Goal: Find specific page/section: Find specific page/section

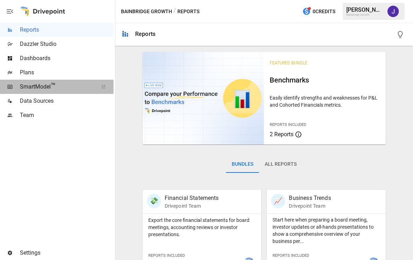
click at [44, 90] on span "SmartModel ™" at bounding box center [57, 86] width 74 height 9
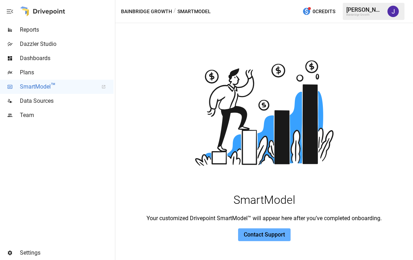
click at [46, 32] on span "Reports" at bounding box center [67, 30] width 94 height 9
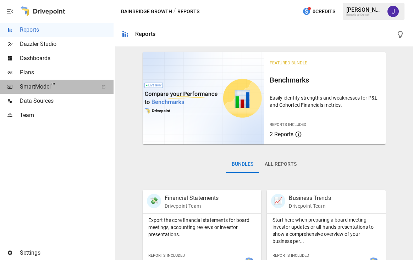
click at [42, 86] on span "SmartModel ™" at bounding box center [57, 86] width 74 height 9
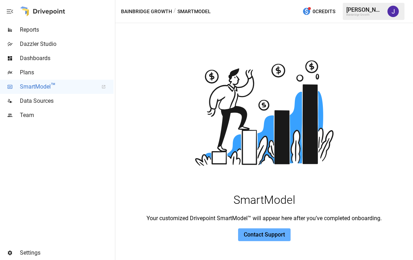
click at [146, 107] on div "SmartModel Your customized Drivepoint SmartModel™ will appear here after you’ve…" at bounding box center [264, 132] width 298 height 180
click at [371, 15] on div "Bainbridge Growth" at bounding box center [365, 14] width 37 height 3
click at [32, 31] on span "Reports" at bounding box center [67, 30] width 94 height 9
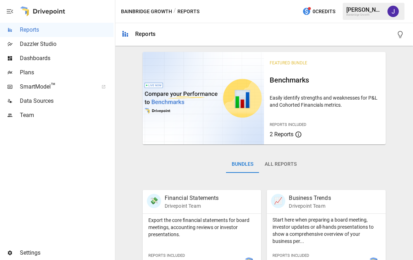
click at [8, 12] on icon "button" at bounding box center [10, 11] width 9 height 9
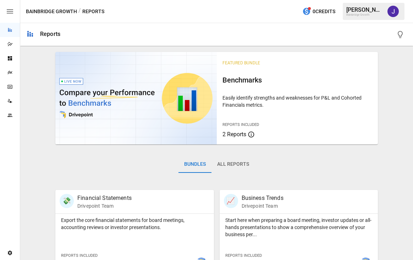
click at [8, 12] on icon "button" at bounding box center [10, 11] width 9 height 9
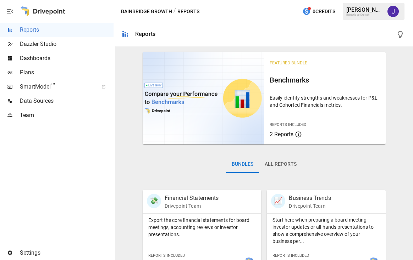
click at [52, 85] on span "™" at bounding box center [53, 85] width 5 height 9
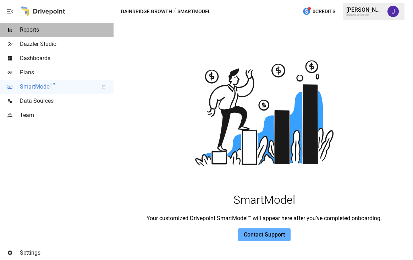
click at [43, 29] on span "Reports" at bounding box center [67, 30] width 94 height 9
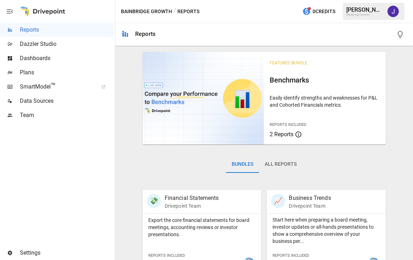
click at [359, 16] on div "Bainbridge Growth" at bounding box center [365, 14] width 37 height 3
click at [397, 10] on img "Jaithra Koritala" at bounding box center [393, 11] width 11 height 11
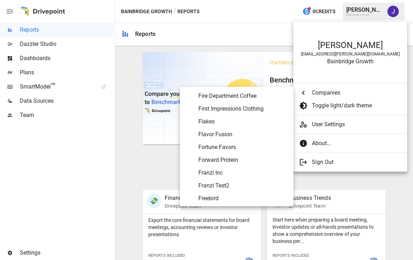
scroll to position [1228, 0]
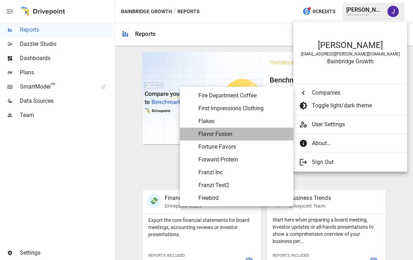
click at [224, 132] on span "Flavor Fusion" at bounding box center [243, 134] width 89 height 9
